Goal: Book appointment/travel/reservation

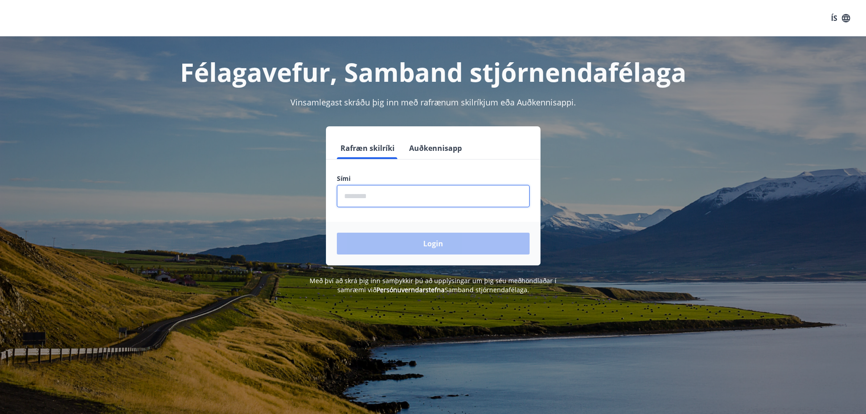
click at [364, 197] on input "phone" at bounding box center [433, 196] width 193 height 22
type input "********"
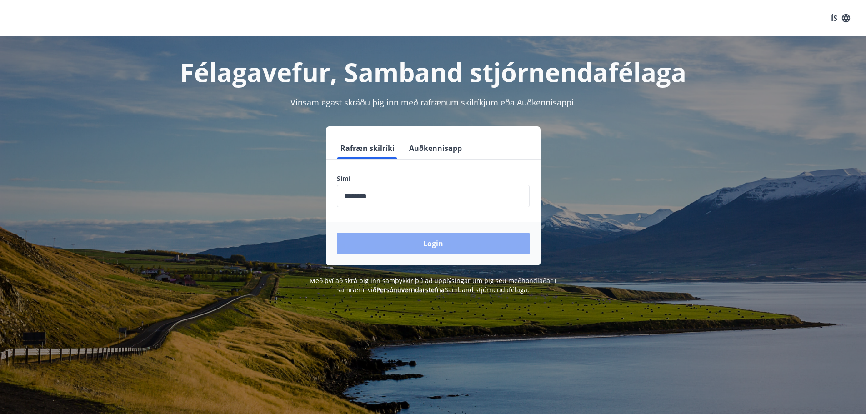
click at [429, 240] on button "Login" at bounding box center [433, 244] width 193 height 22
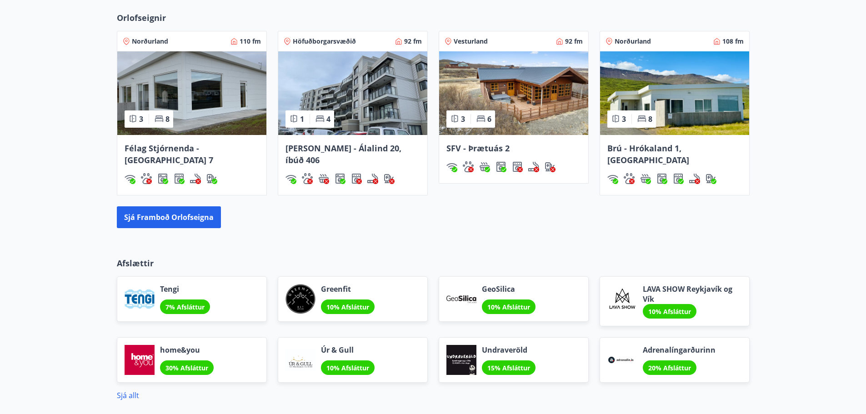
scroll to position [624, 0]
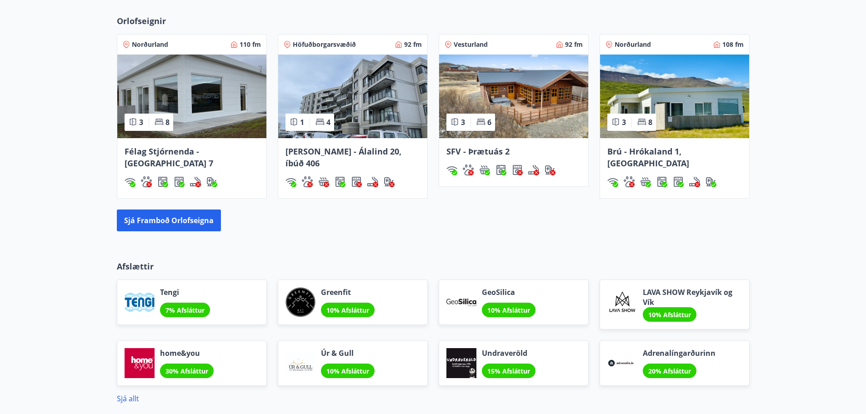
click at [670, 127] on img at bounding box center [674, 97] width 149 height 84
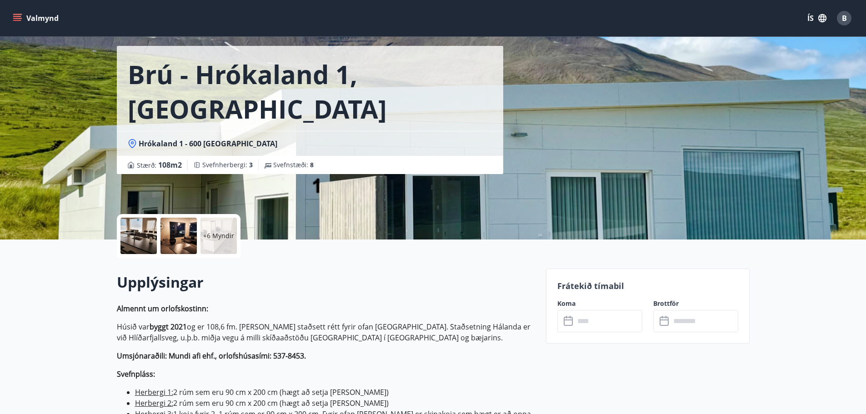
scroll to position [91, 0]
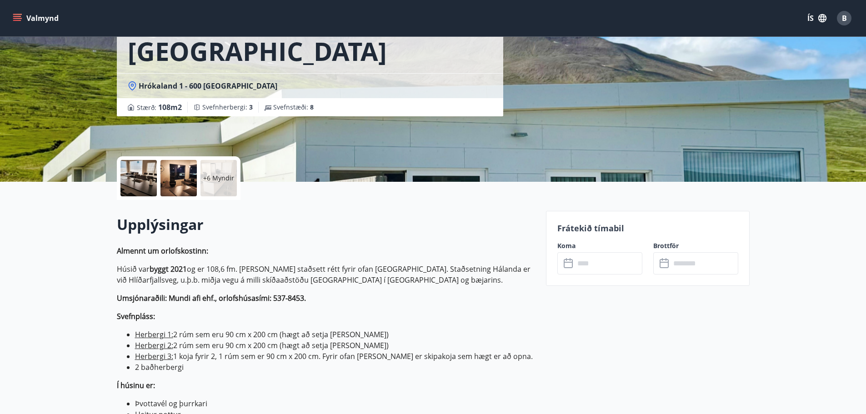
click at [611, 229] on p "Frátekið tímabil" at bounding box center [647, 228] width 181 height 12
click at [683, 243] on label "Brottför" at bounding box center [695, 245] width 85 height 9
click at [570, 263] on icon at bounding box center [569, 263] width 11 height 11
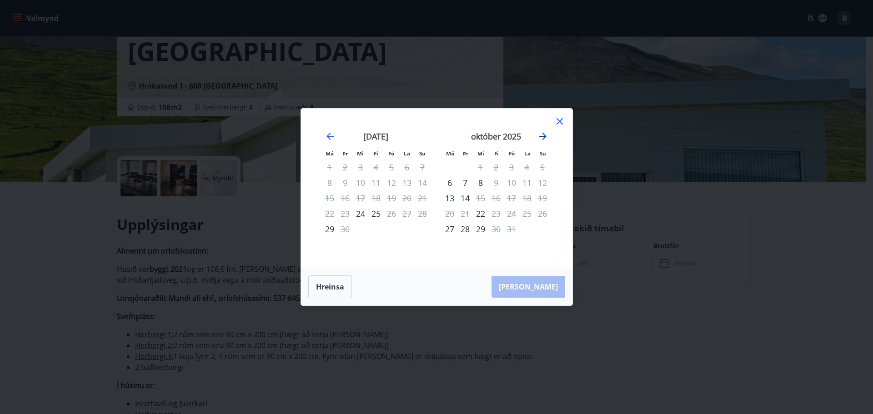
click at [543, 138] on icon "Move forward to switch to the next month." at bounding box center [542, 136] width 11 height 11
click at [543, 135] on icon "Move forward to switch to the next month." at bounding box center [542, 136] width 7 height 7
click at [543, 135] on icon "Move forward to switch to the next month." at bounding box center [542, 136] width 11 height 11
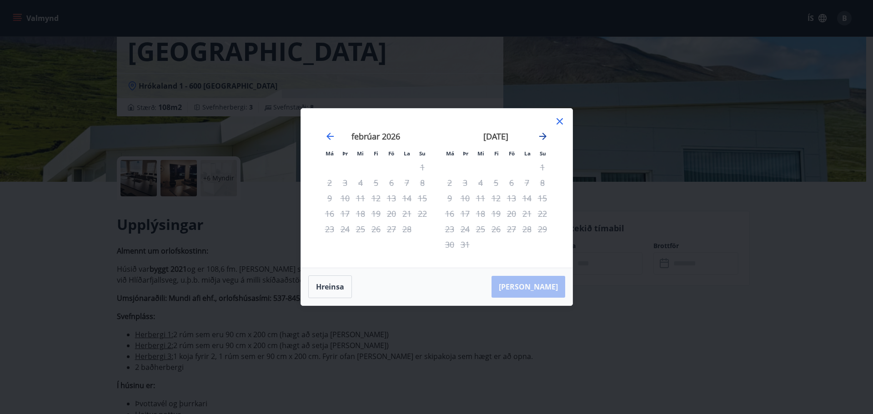
click at [543, 135] on icon "Move forward to switch to the next month." at bounding box center [542, 136] width 11 height 11
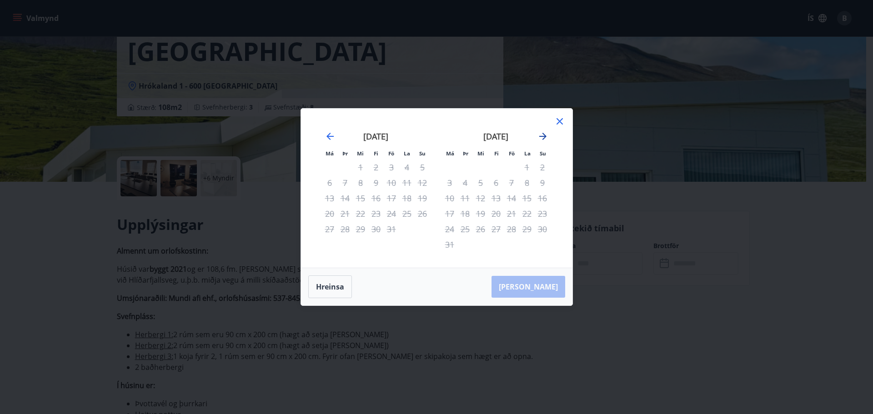
click at [543, 135] on icon "Move forward to switch to the next month." at bounding box center [542, 136] width 11 height 11
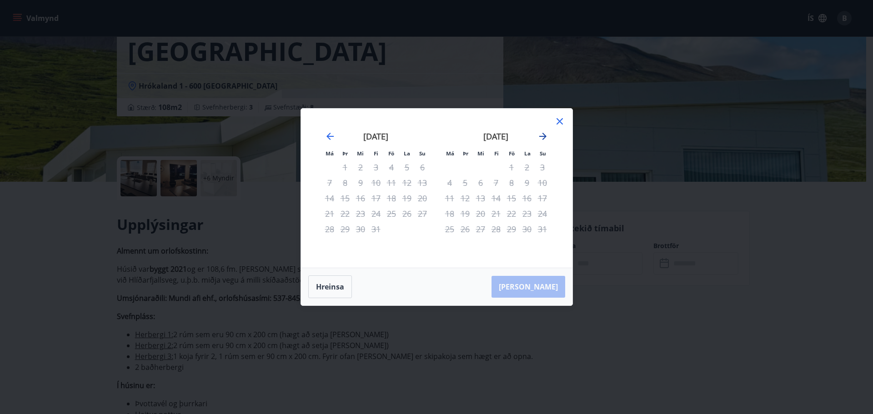
click at [543, 135] on icon "Move forward to switch to the next month." at bounding box center [542, 136] width 11 height 11
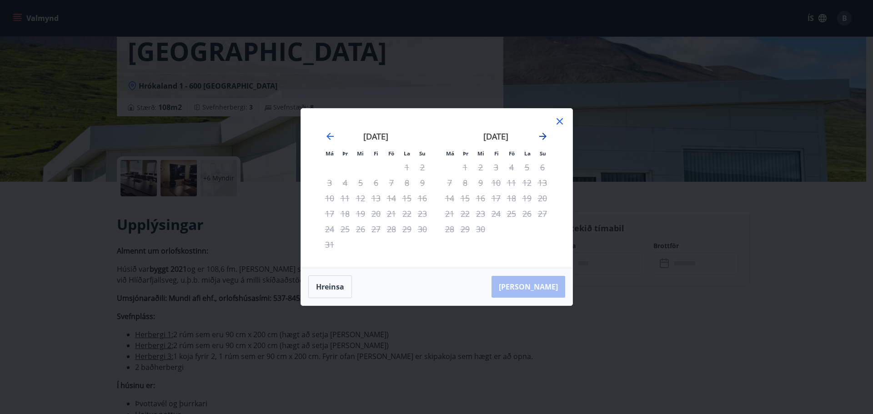
click at [544, 135] on icon "Move forward to switch to the next month." at bounding box center [542, 136] width 7 height 7
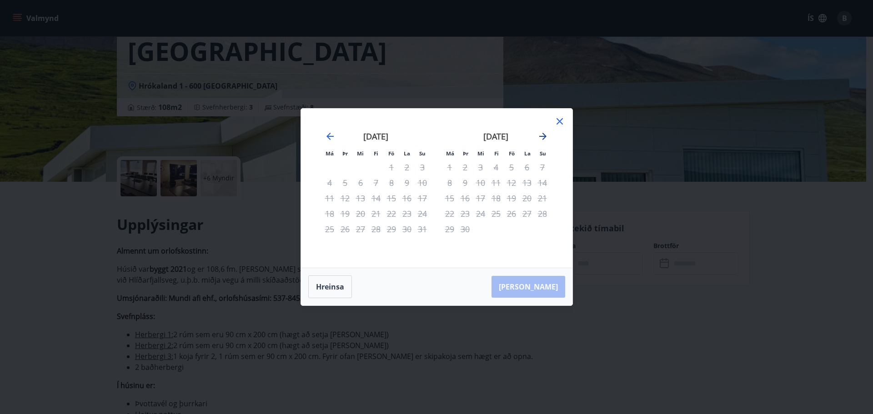
click at [544, 135] on icon "Move forward to switch to the next month." at bounding box center [542, 136] width 7 height 7
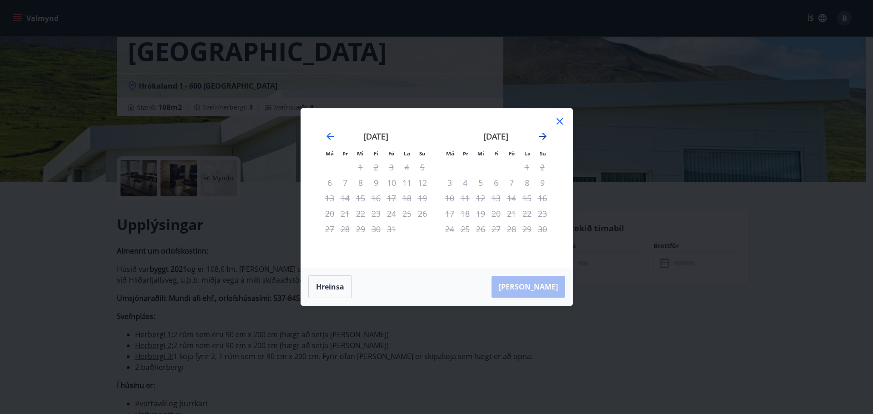
click at [544, 135] on icon "Move forward to switch to the next month." at bounding box center [542, 136] width 7 height 7
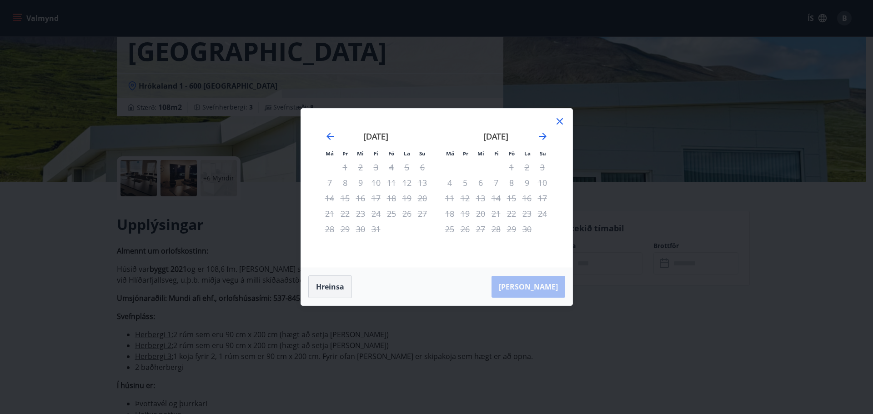
click at [328, 291] on button "Hreinsa" at bounding box center [330, 286] width 44 height 23
click at [558, 122] on icon at bounding box center [559, 121] width 11 height 11
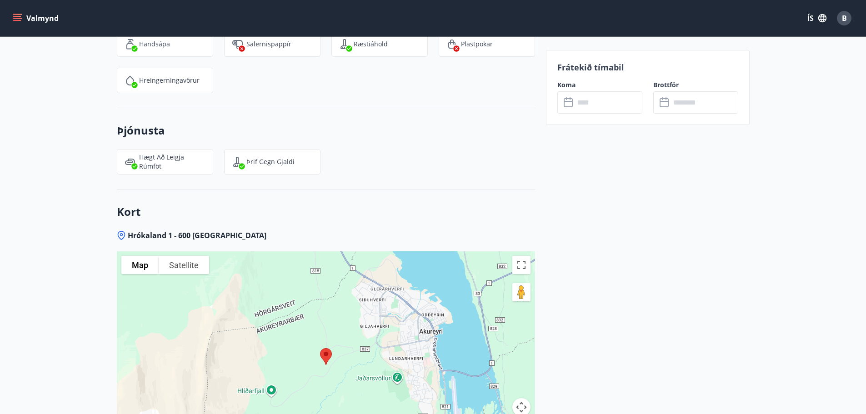
scroll to position [1548, 0]
